Goal: Task Accomplishment & Management: Use online tool/utility

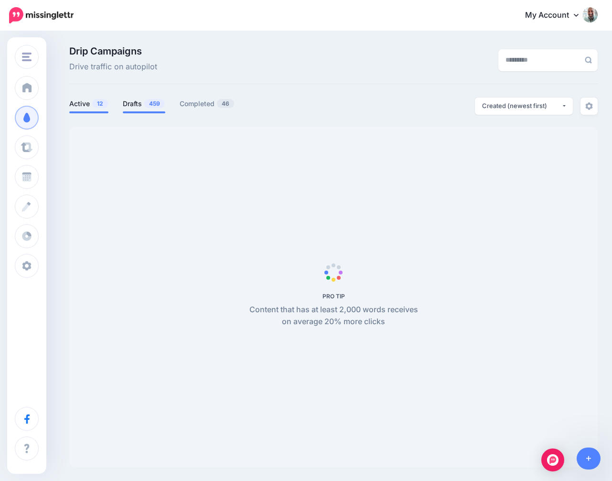
click at [150, 99] on span "459" at bounding box center [154, 103] width 21 height 9
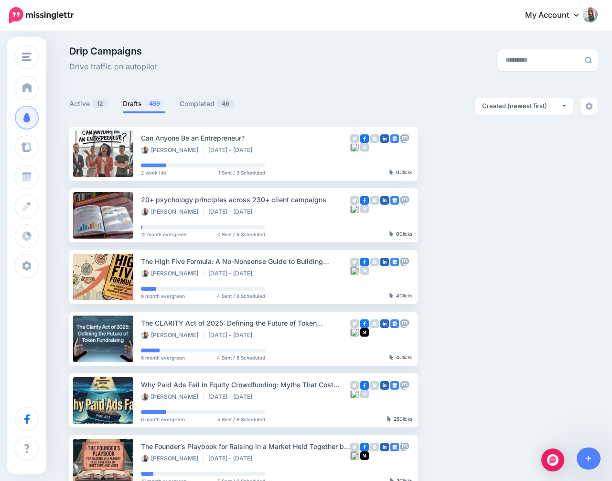
click at [134, 106] on link "Drafts 459" at bounding box center [144, 103] width 43 height 11
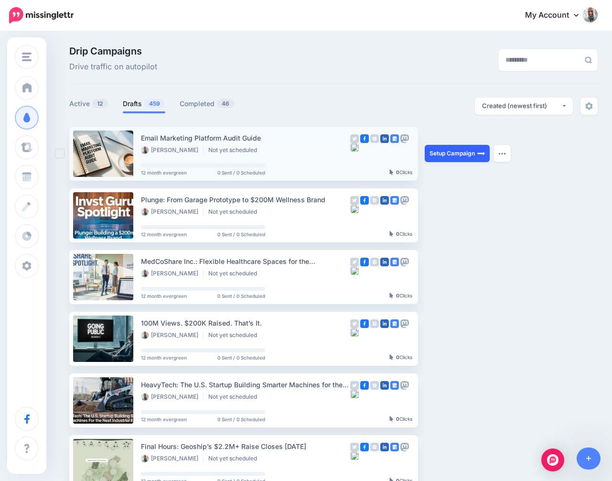
click at [441, 157] on link "Setup Campaign" at bounding box center [457, 153] width 65 height 17
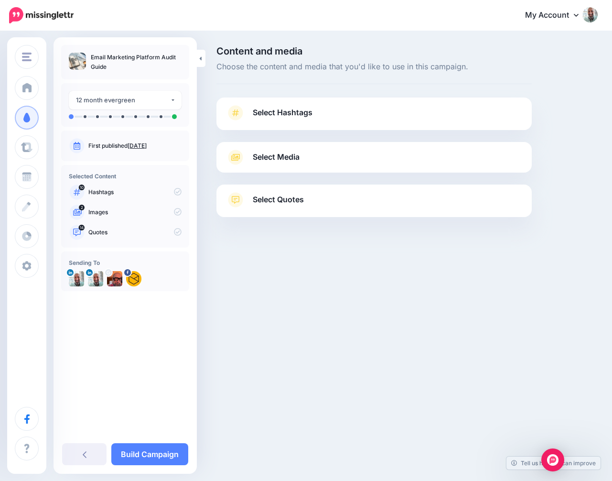
click at [336, 108] on link "Select Hashtags" at bounding box center [374, 117] width 296 height 25
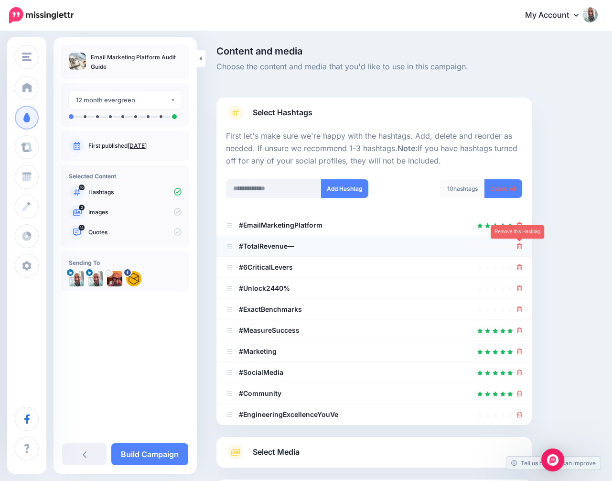
click at [521, 246] on icon at bounding box center [519, 246] width 5 height 6
click at [521, 246] on link at bounding box center [517, 246] width 11 height 8
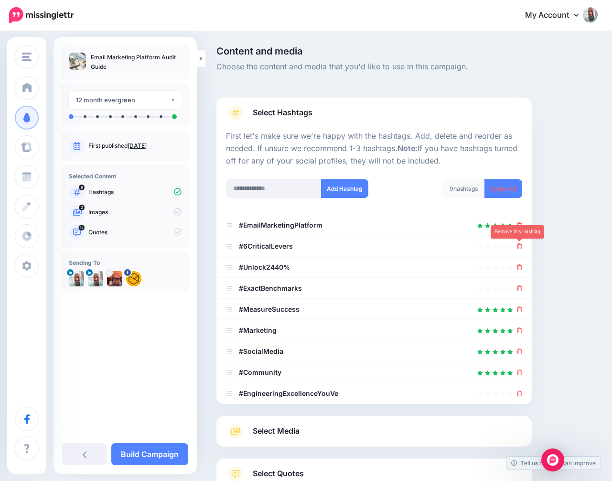
click at [521, 246] on icon at bounding box center [519, 246] width 5 height 6
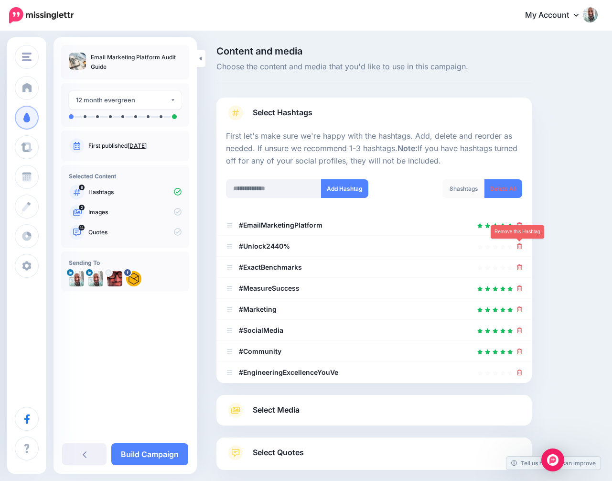
click at [521, 246] on icon at bounding box center [519, 246] width 5 height 6
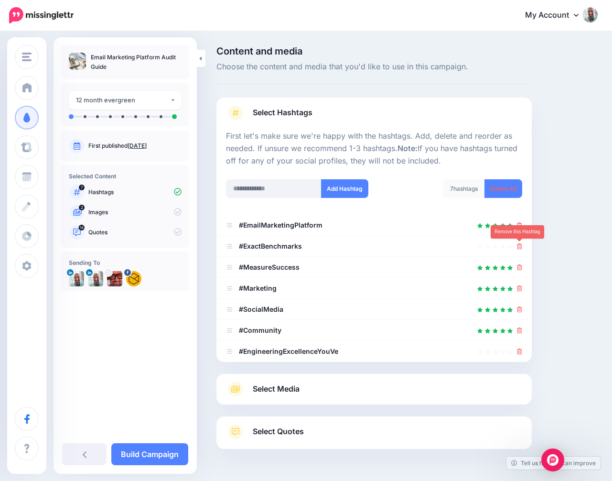
click at [521, 246] on icon at bounding box center [519, 246] width 5 height 6
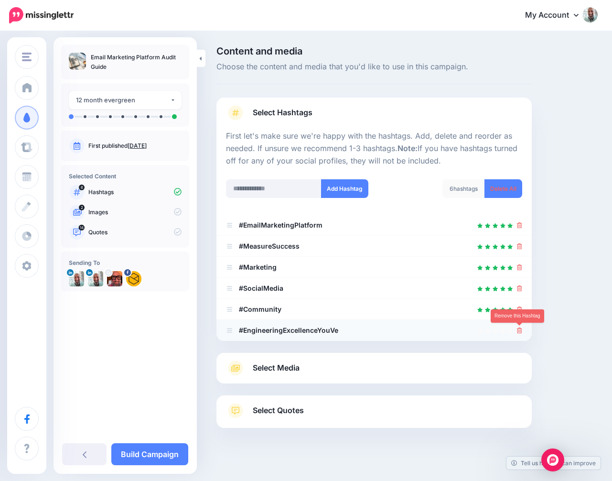
click at [519, 329] on icon at bounding box center [519, 330] width 5 height 6
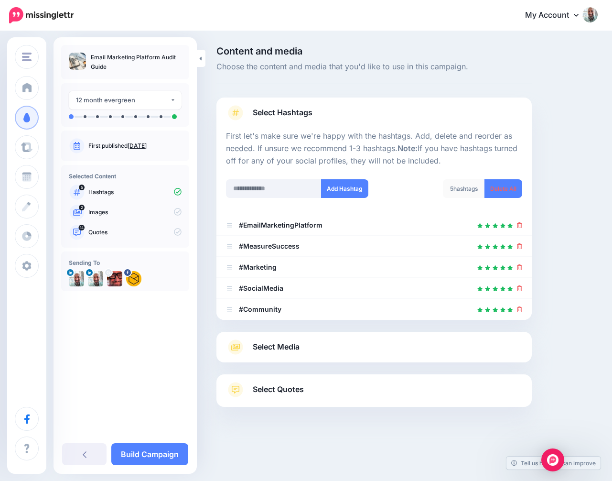
click at [340, 360] on div "Select Media Next, let's make sure we have the best media for this campaign. De…" at bounding box center [374, 347] width 315 height 31
click at [336, 352] on link "Select Media" at bounding box center [374, 346] width 296 height 15
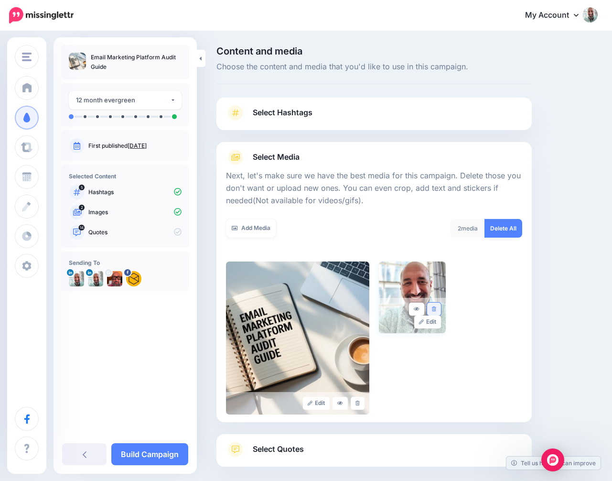
click at [433, 309] on icon at bounding box center [434, 308] width 4 height 5
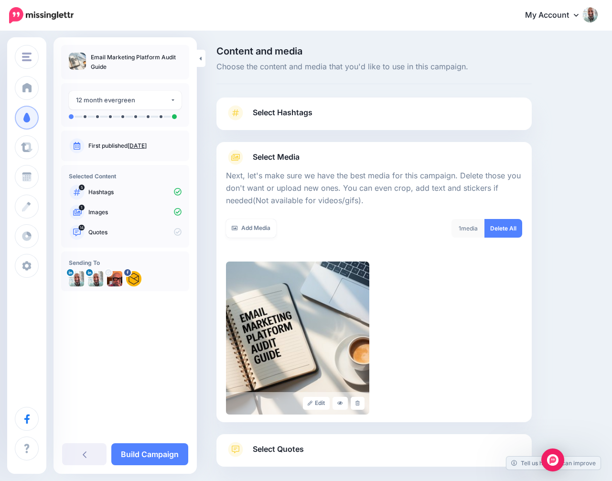
scroll to position [48, 0]
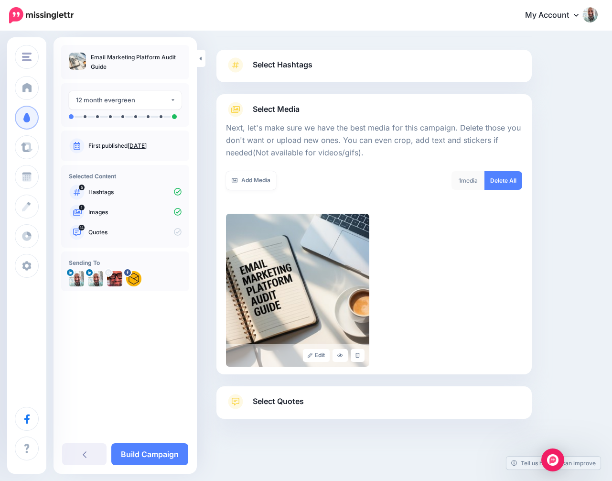
click at [297, 402] on span "Select Quotes" at bounding box center [278, 401] width 51 height 13
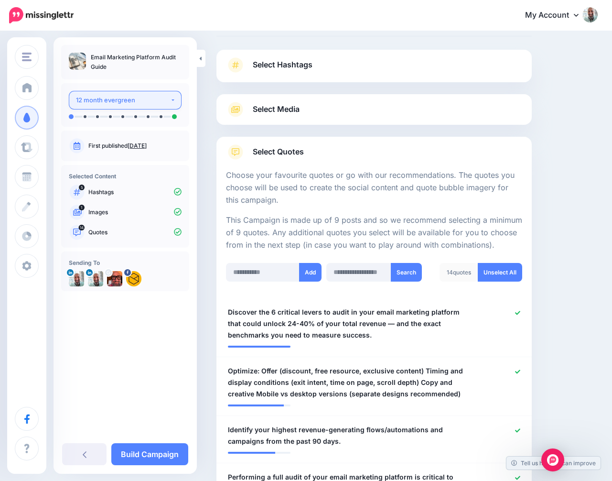
click at [160, 106] on button "12 month evergreen" at bounding box center [125, 100] width 113 height 19
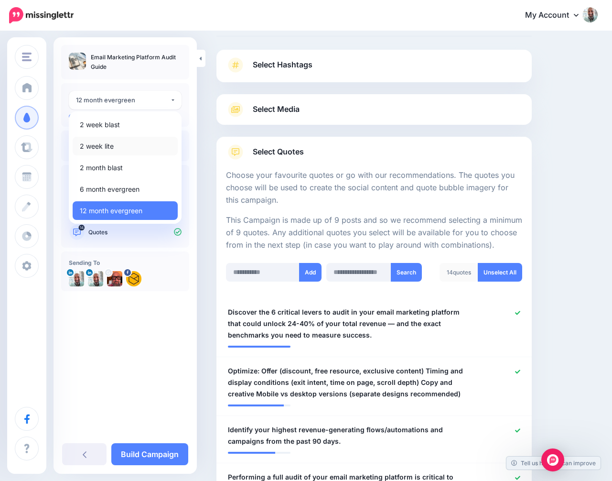
click at [120, 141] on link "2 week lite" at bounding box center [125, 146] width 105 height 19
select select "******"
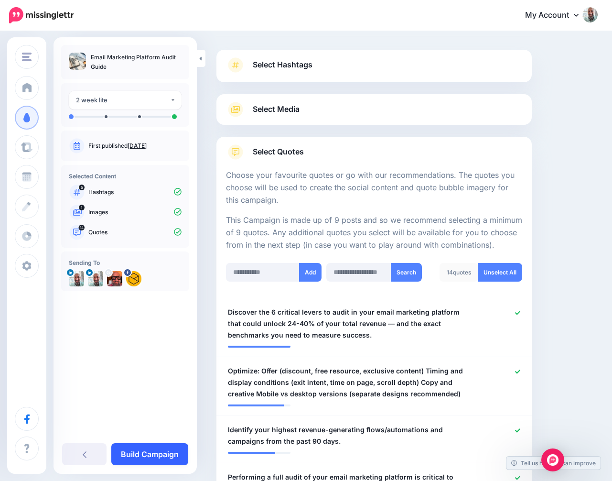
scroll to position [139, 0]
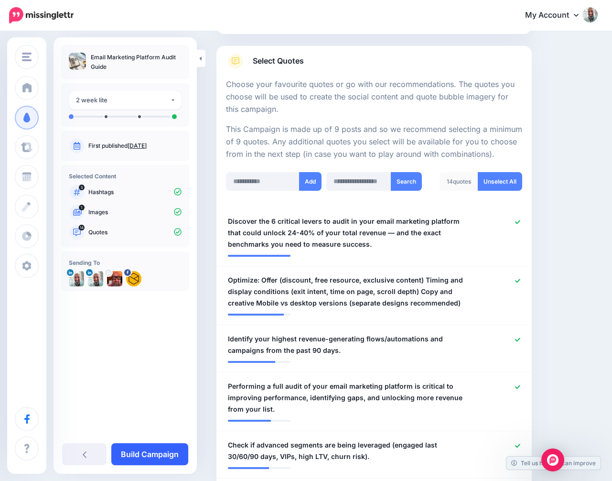
click at [144, 449] on link "Build Campaign" at bounding box center [149, 454] width 77 height 22
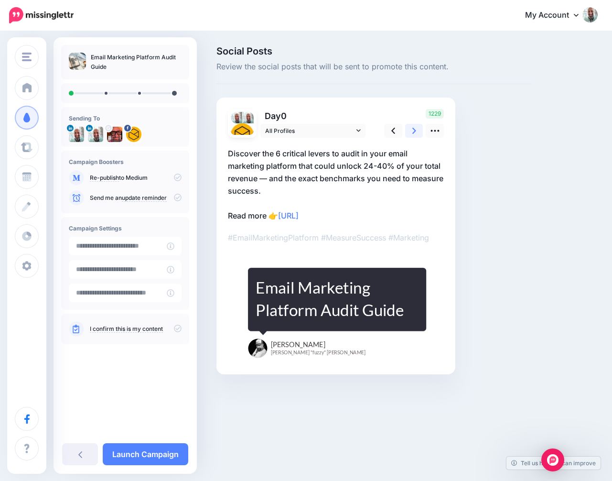
click at [414, 132] on icon at bounding box center [414, 131] width 4 height 10
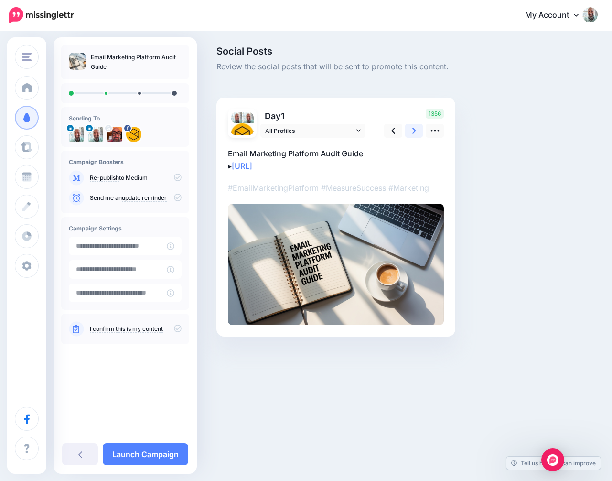
click at [414, 132] on icon at bounding box center [414, 131] width 4 height 10
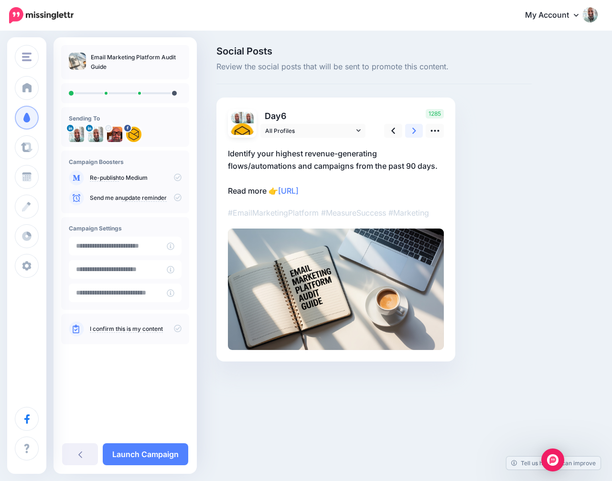
click at [414, 132] on icon at bounding box center [414, 131] width 4 height 10
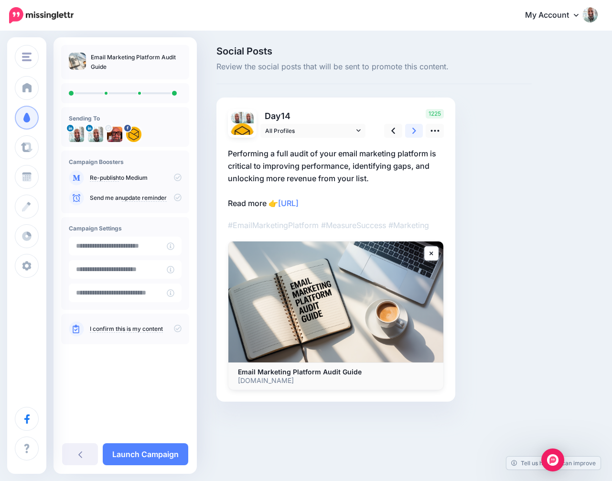
click at [414, 132] on icon at bounding box center [414, 131] width 4 height 10
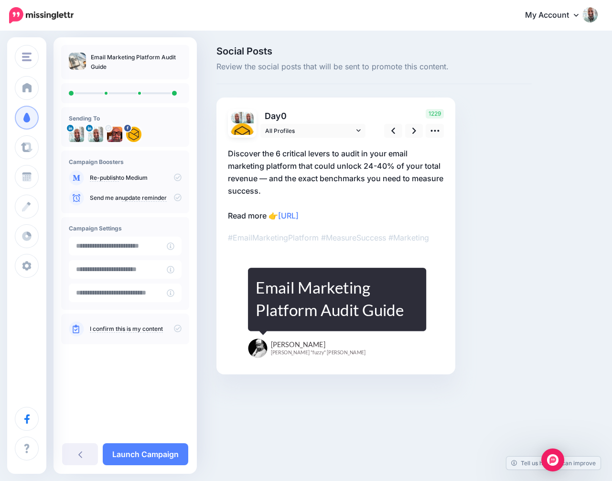
click at [179, 179] on icon at bounding box center [178, 177] width 8 height 8
click at [139, 446] on link "Launch Campaign" at bounding box center [146, 454] width 86 height 22
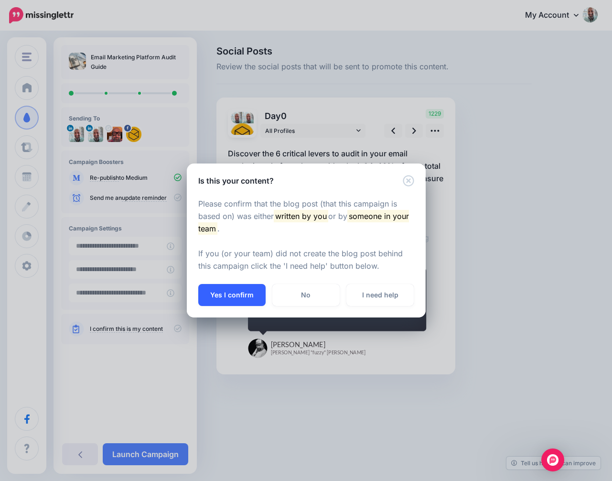
click at [227, 286] on button "Yes I confirm" at bounding box center [231, 295] width 67 height 22
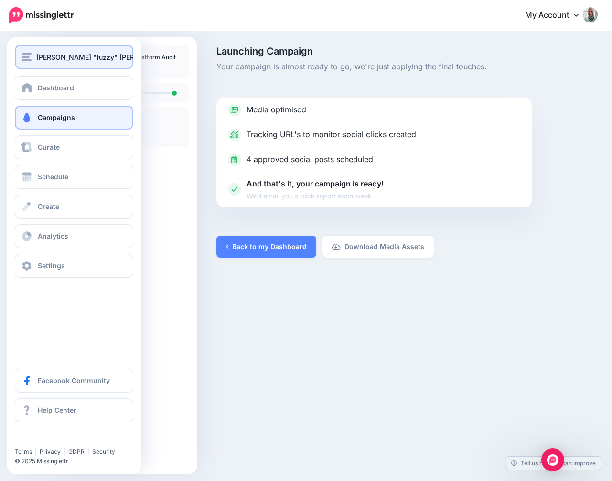
click at [35, 52] on div "[PERSON_NAME] "fuzzy" [PERSON_NAME]" at bounding box center [74, 57] width 104 height 11
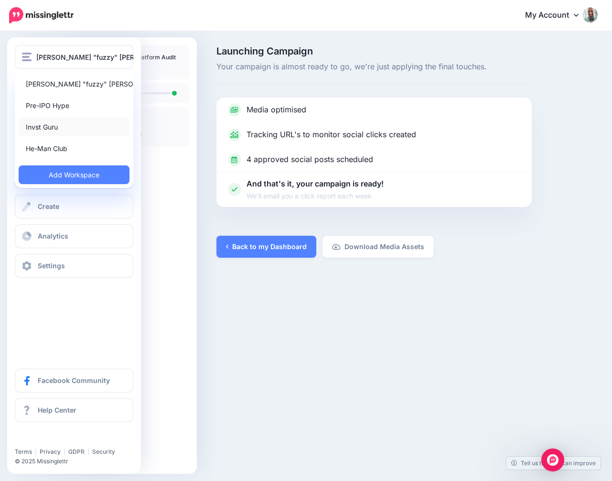
click at [37, 132] on link "Invst Guru" at bounding box center [74, 127] width 111 height 19
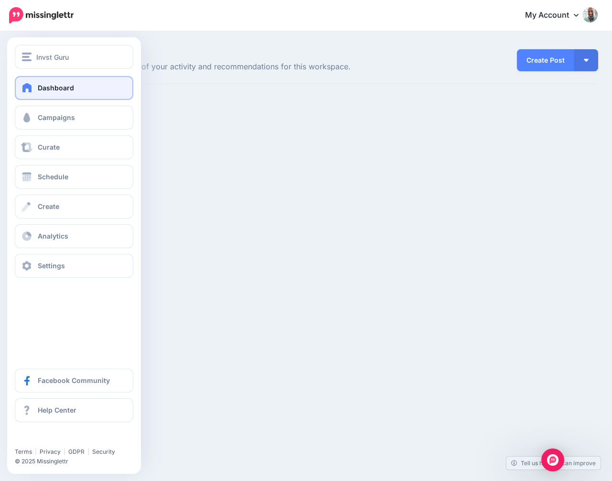
click at [57, 93] on link "Dashboard" at bounding box center [74, 88] width 119 height 24
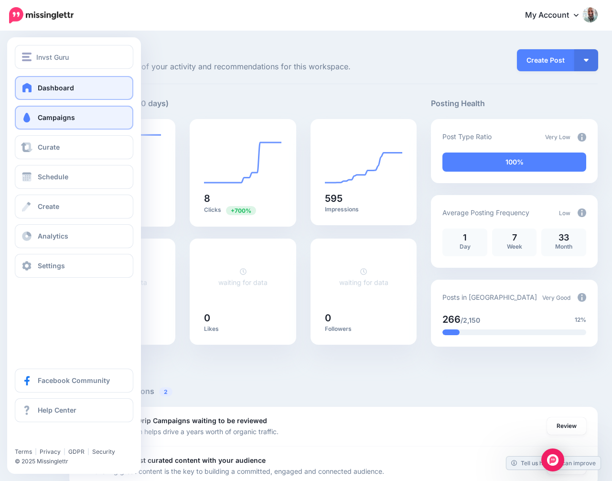
click at [49, 115] on span "Campaigns" at bounding box center [56, 117] width 37 height 8
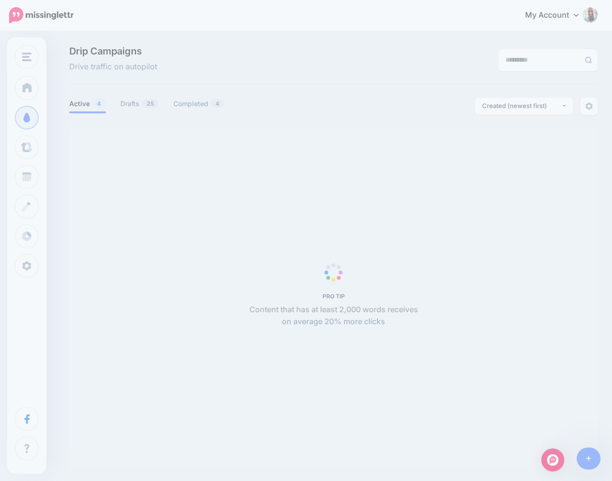
click at [49, 115] on div "Drip Campaigns Drive traffic on autopilot Active 4 25 4" at bounding box center [306, 260] width 612 height 456
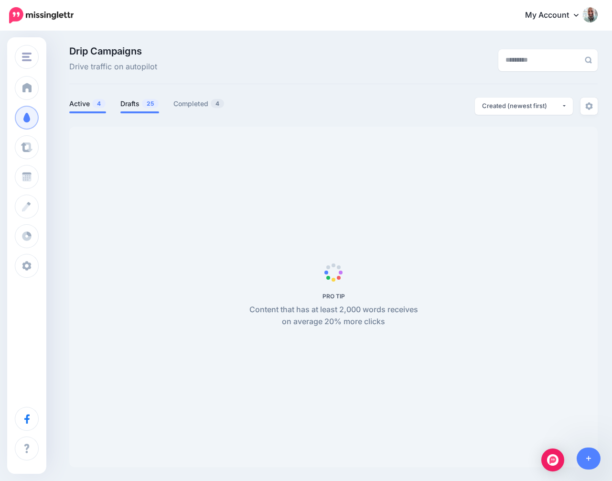
click at [149, 103] on span "25" at bounding box center [150, 103] width 17 height 9
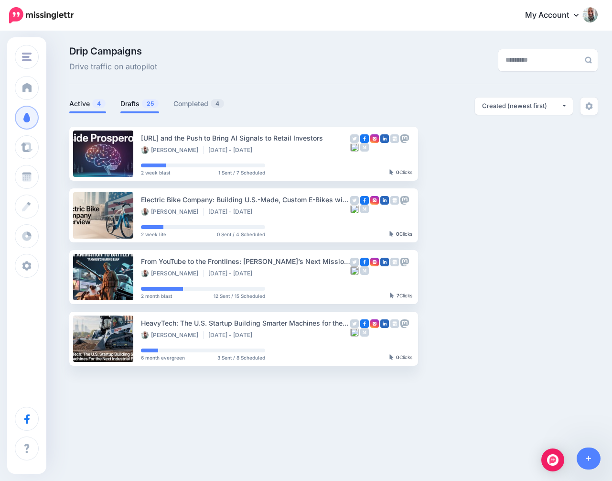
click at [76, 106] on link "Active 4" at bounding box center [87, 103] width 37 height 11
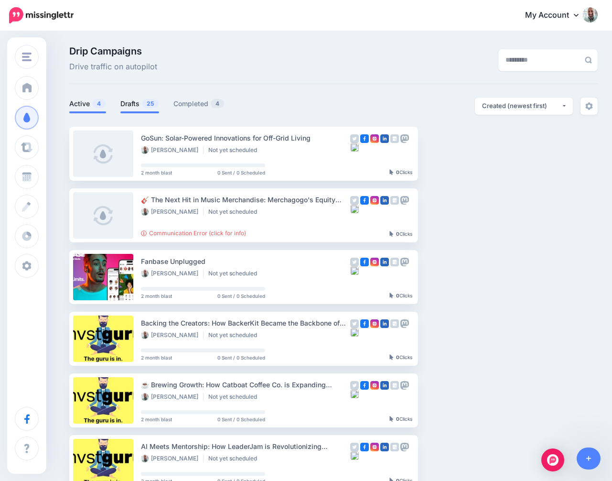
click at [136, 106] on link "Drafts 25" at bounding box center [139, 103] width 39 height 11
click at [443, 148] on link "Setup Campaign" at bounding box center [457, 153] width 65 height 17
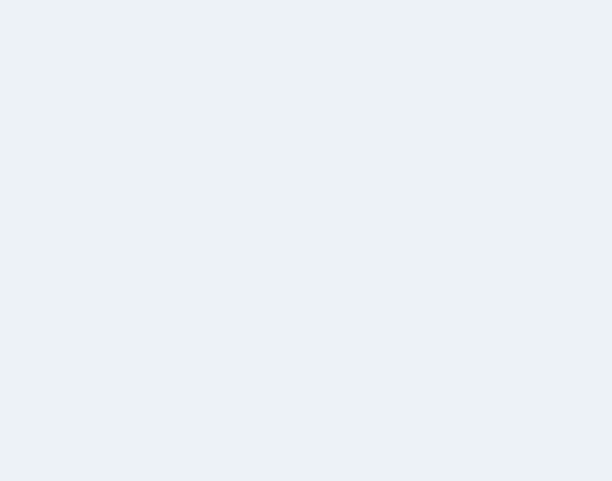
click at [94, 105] on div "2 month blast" at bounding box center [123, 100] width 94 height 11
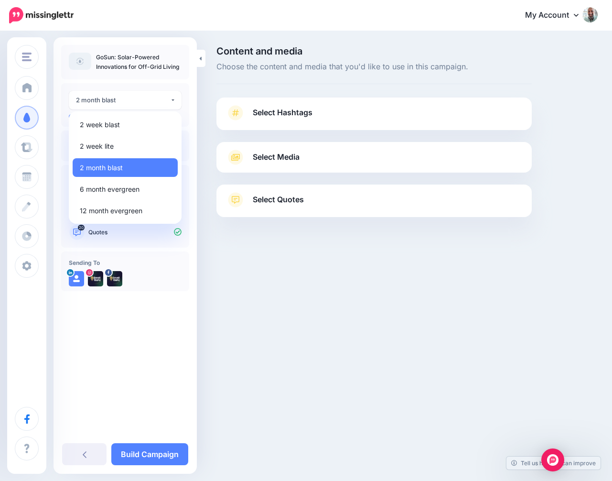
click at [221, 41] on div "Content and media Choose the content and media that you'd like to use in this c…" at bounding box center [306, 155] width 612 height 247
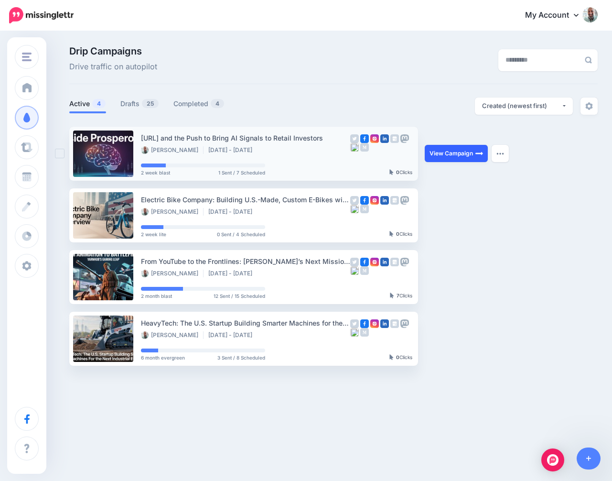
click at [433, 160] on link "View Campaign" at bounding box center [456, 153] width 63 height 17
